Goal: Find specific page/section

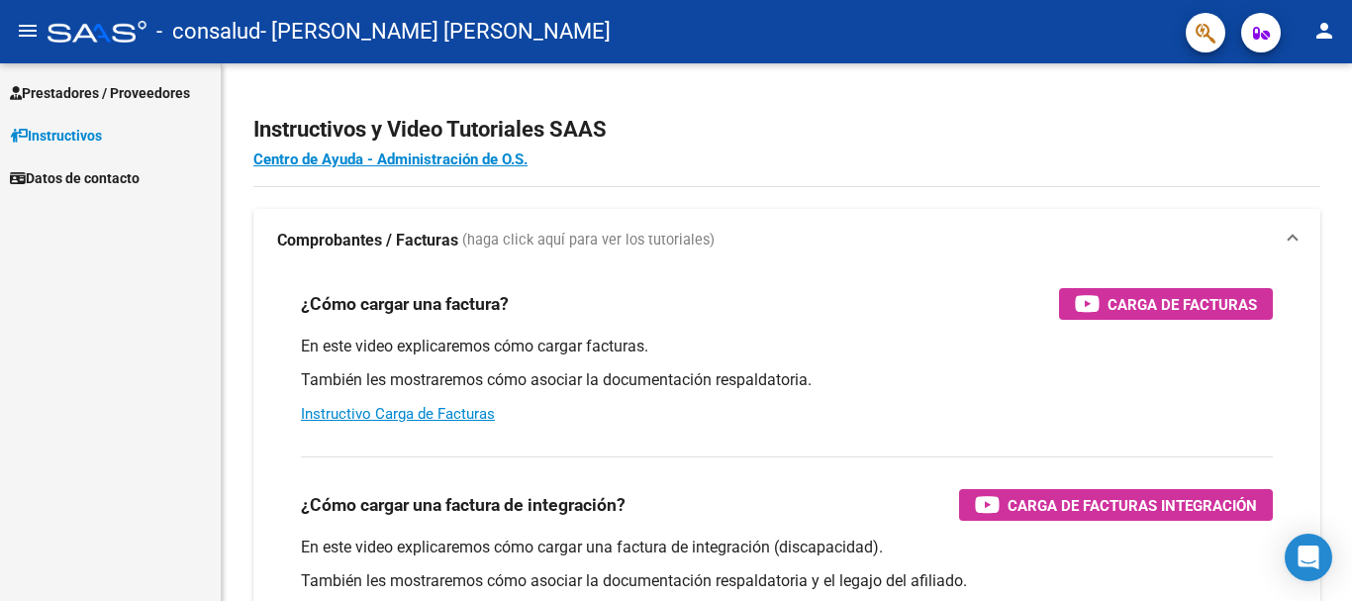
scroll to position [2853, 0]
click at [140, 75] on link "Prestadores / Proveedores" at bounding box center [110, 92] width 221 height 43
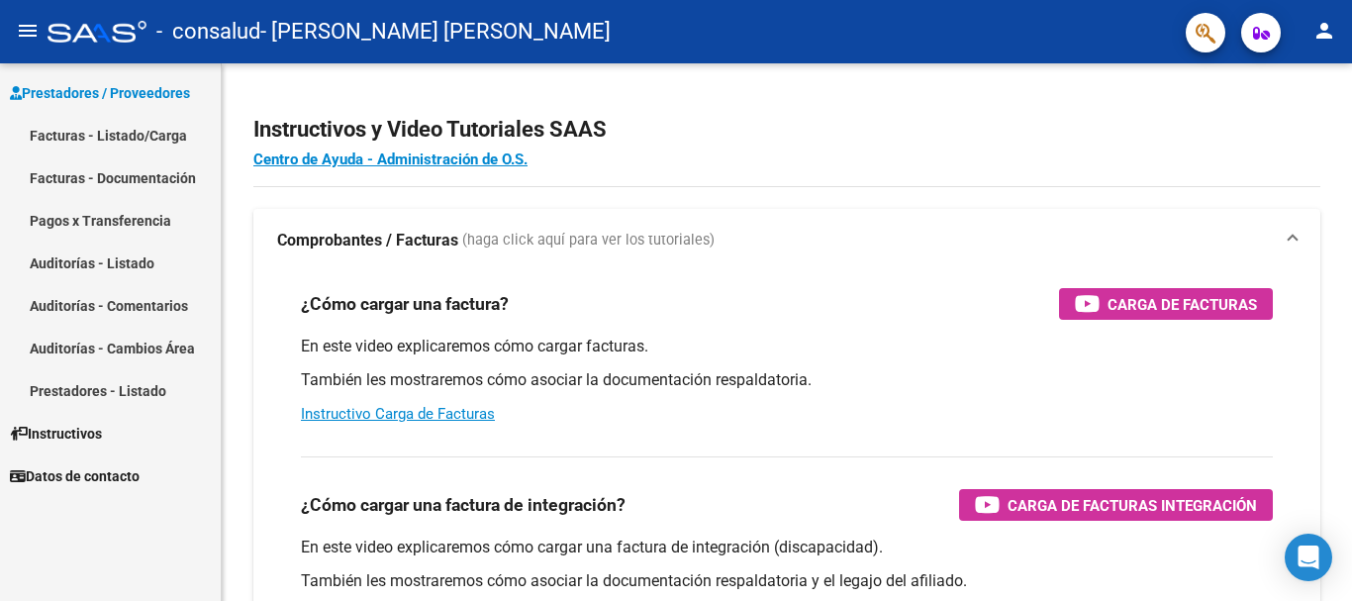
click at [137, 216] on link "Pagos x Transferencia" at bounding box center [110, 220] width 221 height 43
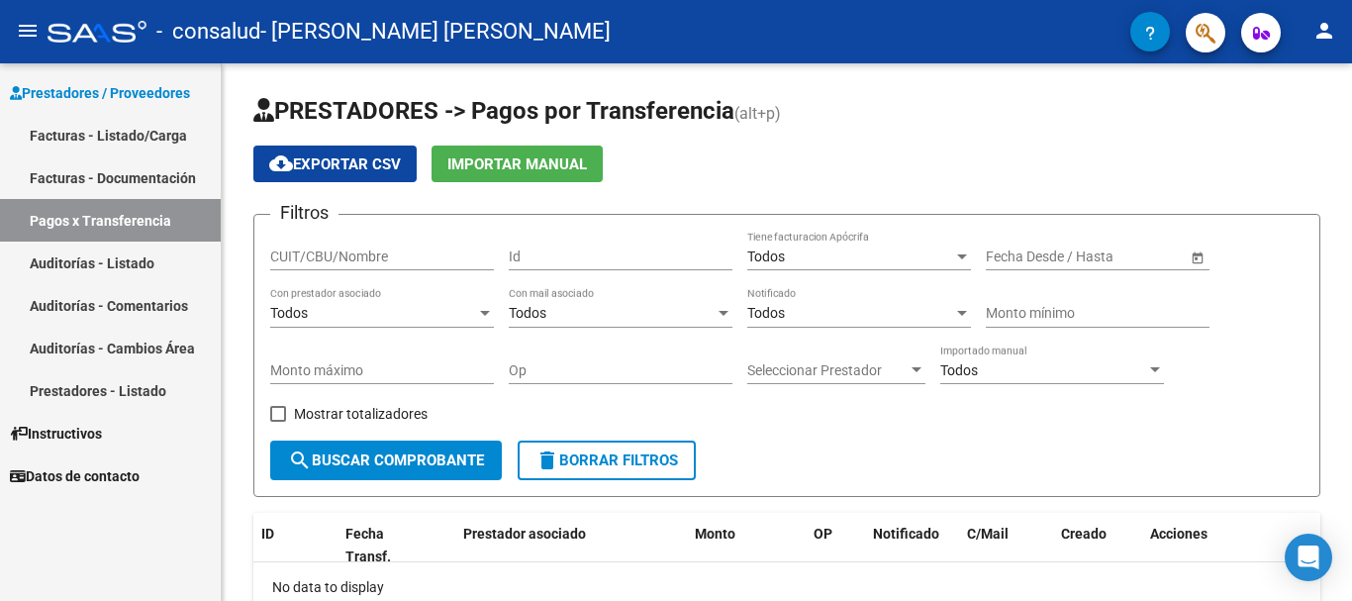
click at [127, 125] on link "Facturas - Listado/Carga" at bounding box center [110, 135] width 221 height 43
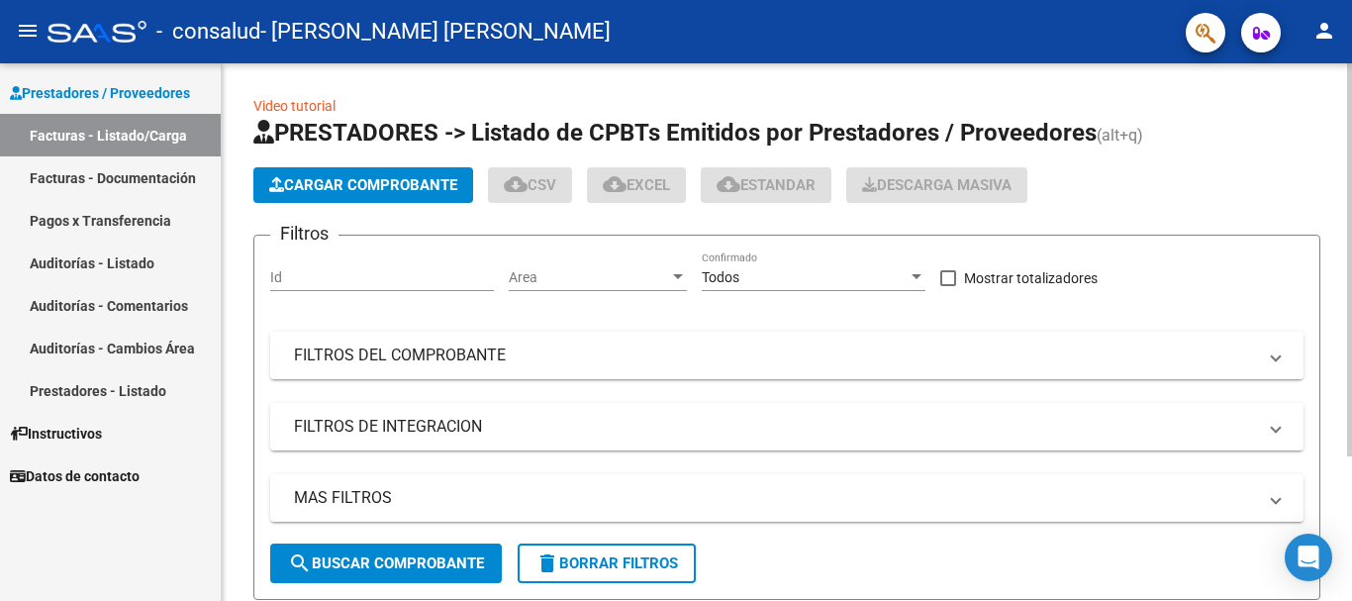
click at [1351, 201] on div at bounding box center [1349, 259] width 5 height 393
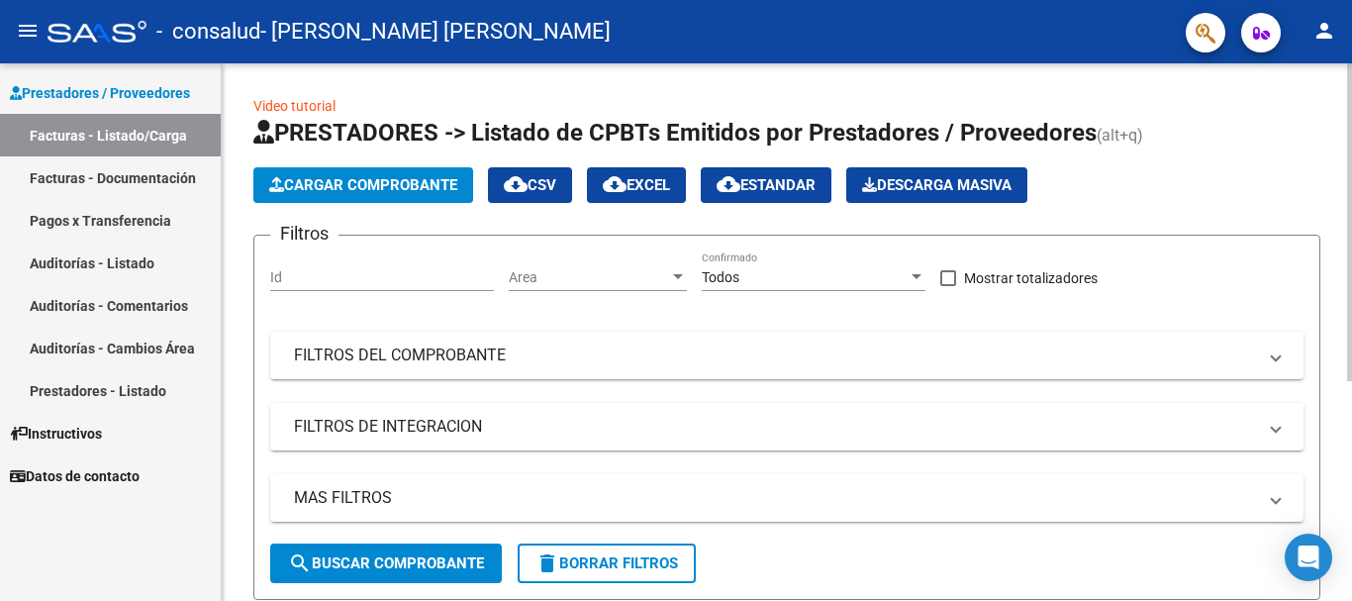
click at [1349, 241] on div at bounding box center [1349, 332] width 5 height 538
drag, startPoint x: 1346, startPoint y: 225, endPoint x: 1342, endPoint y: 316, distance: 91.2
type textarea "FILTROS DEL COMPROBANTE"
click at [1342, 316] on div "Video tutorial PRESTADORES -> Listado de CPBTs Emitidos por Prestadores / Prove…" at bounding box center [787, 509] width 1130 height 893
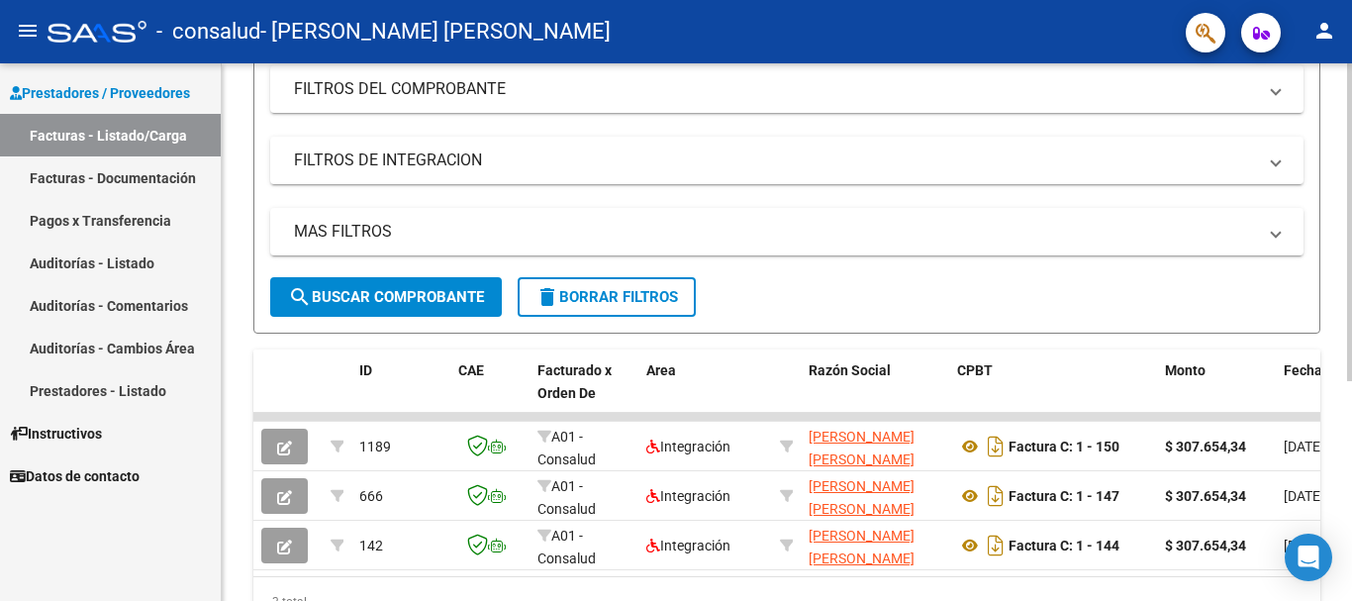
scroll to position [371, 0]
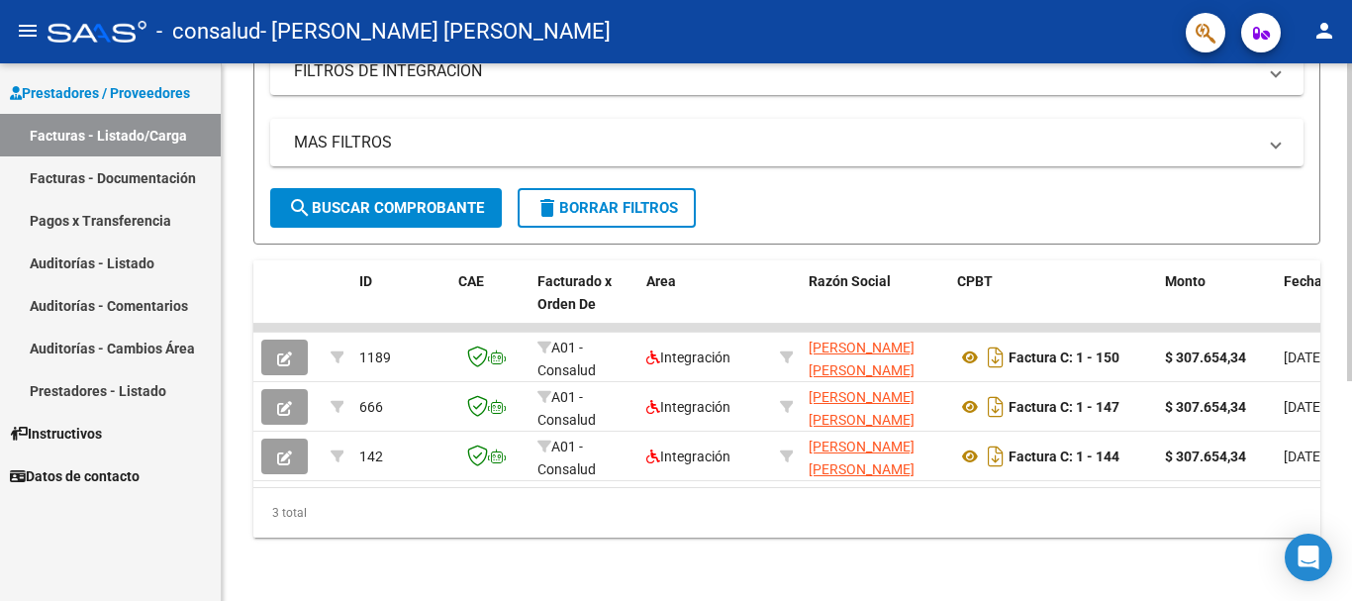
click at [1351, 481] on div at bounding box center [1349, 442] width 5 height 318
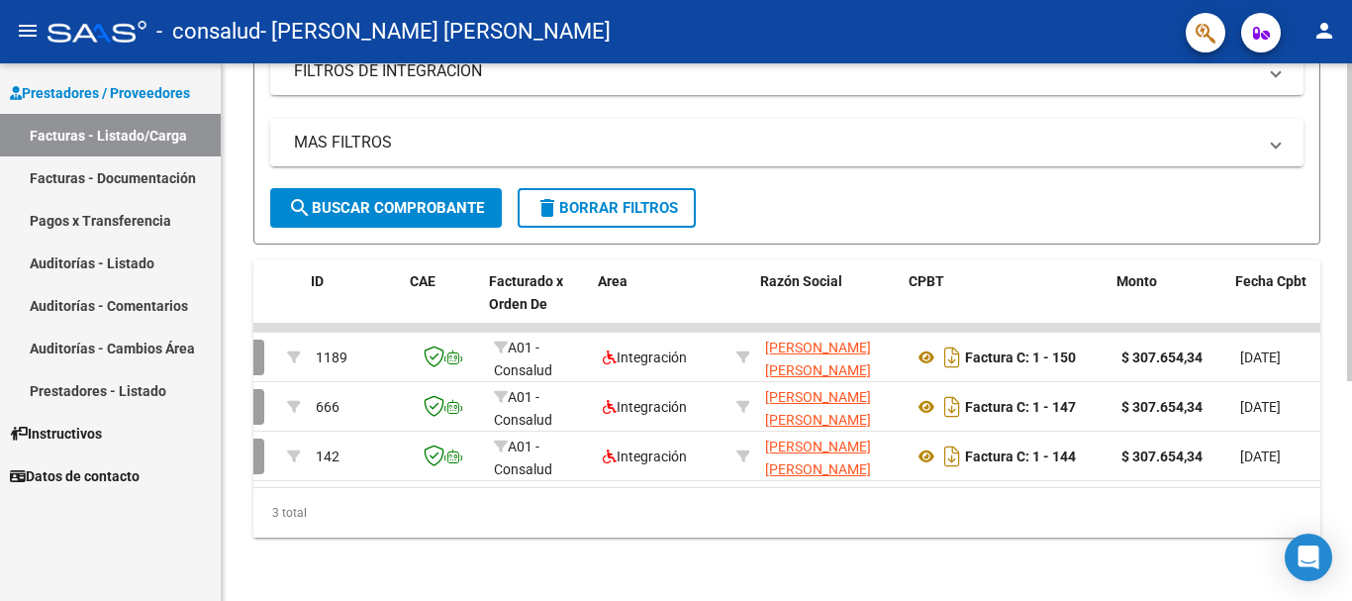
scroll to position [0, 49]
